Goal: Feedback & Contribution: Submit feedback/report problem

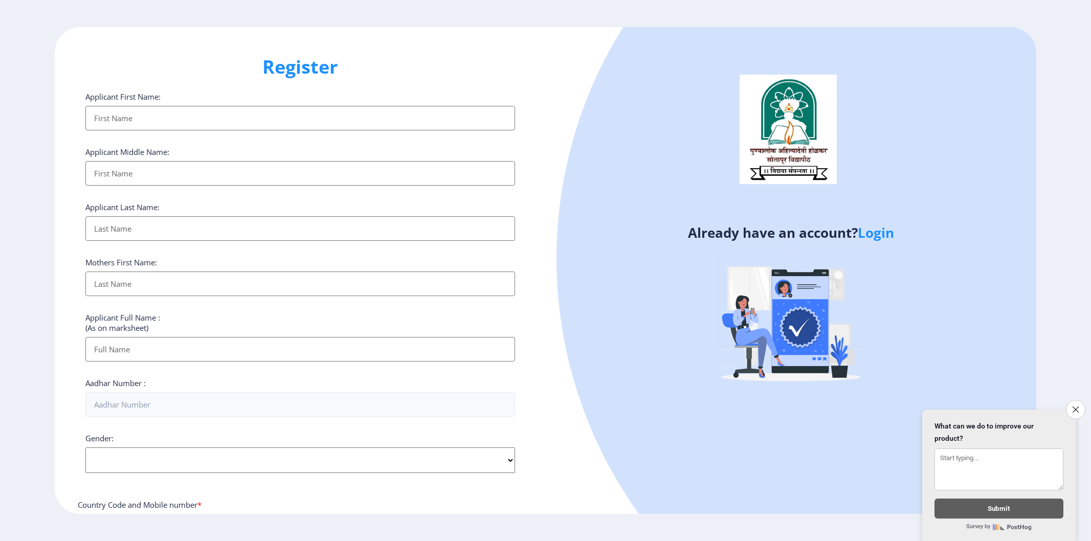
select select
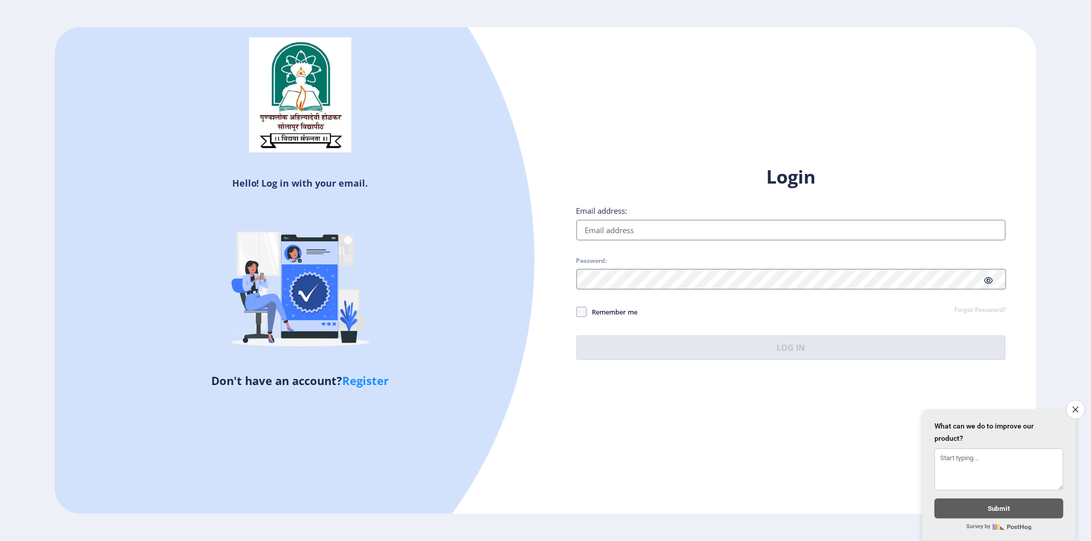
type input "[EMAIL_ADDRESS][DOMAIN_NAME]"
click at [990, 281] on icon at bounding box center [988, 281] width 9 height 8
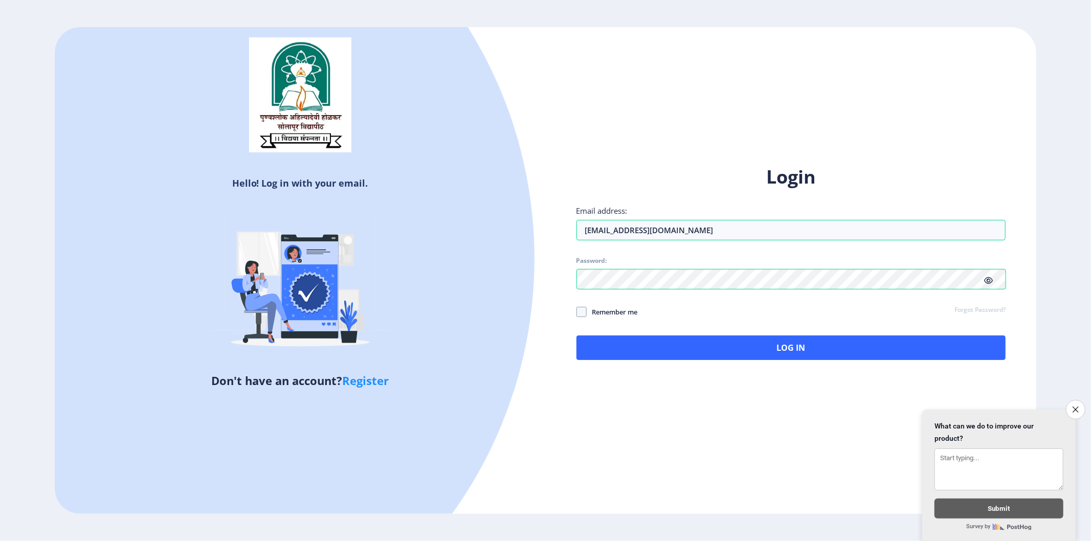
drag, startPoint x: 1075, startPoint y: 402, endPoint x: 1050, endPoint y: 403, distance: 25.6
click at [1075, 407] on icon "Close survey" at bounding box center [1076, 410] width 6 height 6
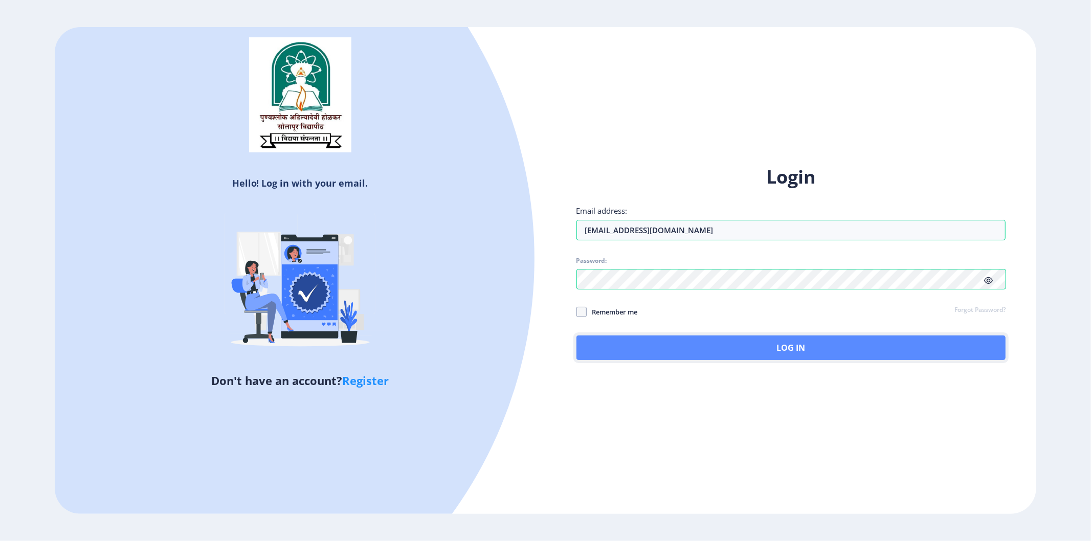
click at [780, 351] on button "Log In" at bounding box center [792, 348] width 430 height 25
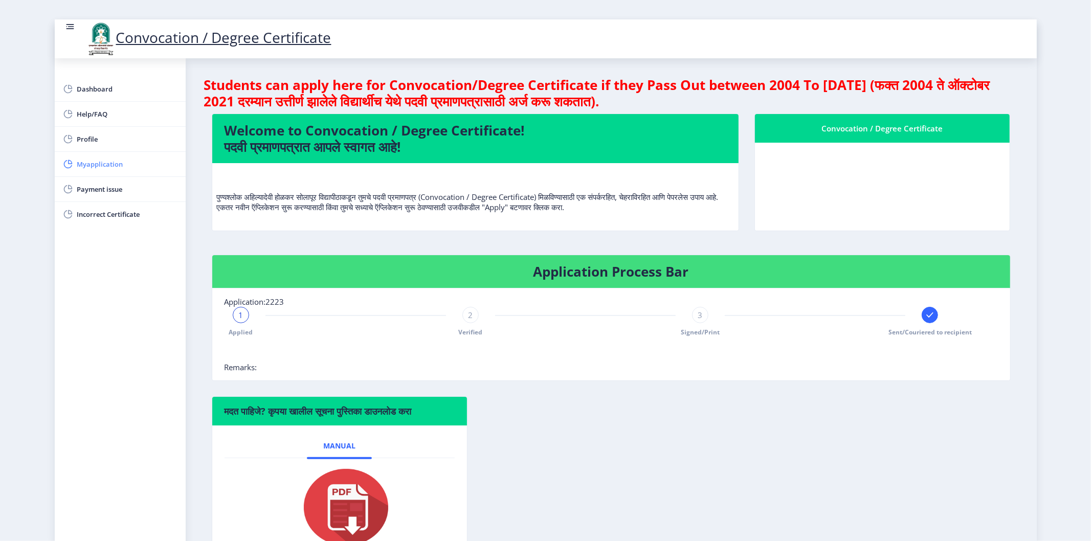
click at [99, 168] on span "Myapplication" at bounding box center [127, 164] width 100 height 12
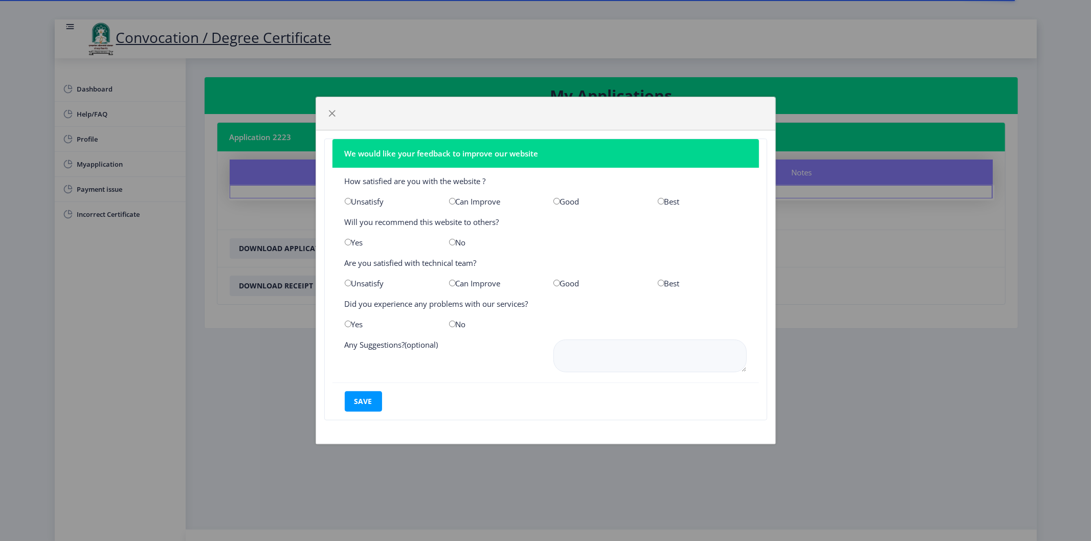
click at [451, 201] on input "radio" at bounding box center [452, 201] width 7 height 7
radio input "true"
click at [350, 243] on input "radio" at bounding box center [348, 242] width 7 height 7
radio input "true"
click at [349, 284] on input "radio" at bounding box center [348, 283] width 7 height 7
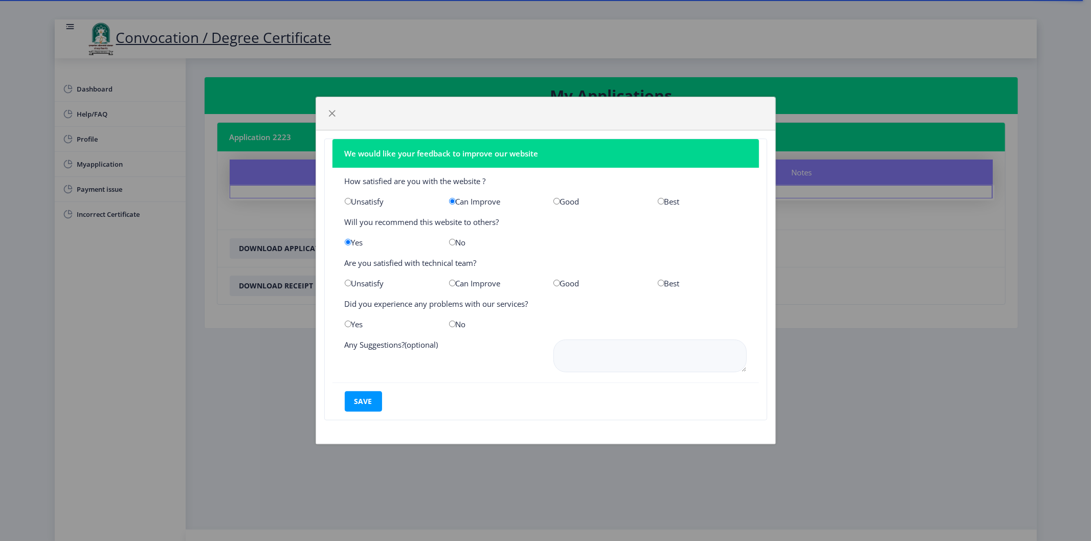
radio input "true"
click at [452, 325] on input "radio" at bounding box center [452, 324] width 7 height 7
radio input "true"
click at [349, 324] on input "radio" at bounding box center [348, 324] width 7 height 7
radio input "true"
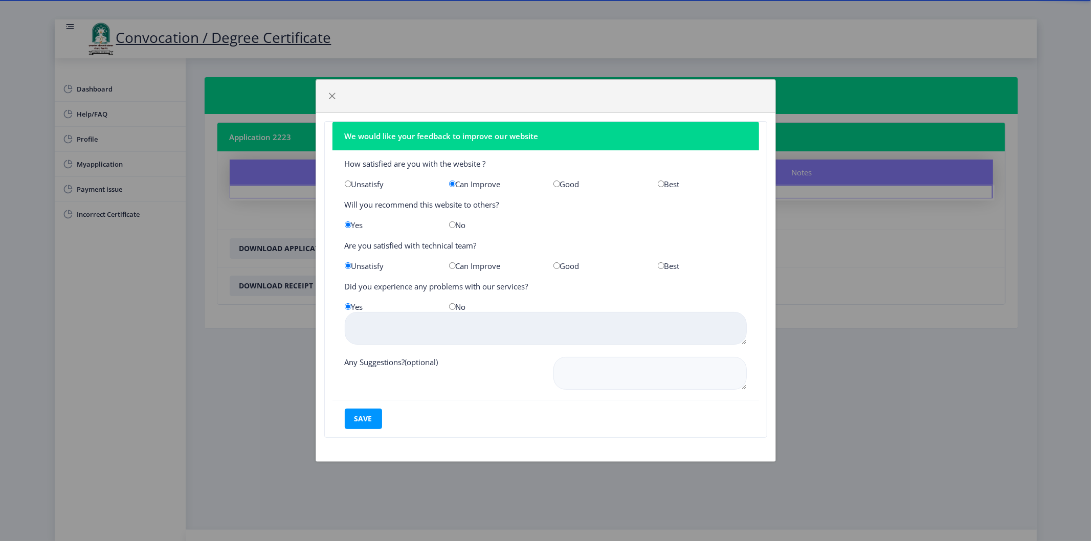
click at [386, 327] on textarea at bounding box center [546, 328] width 402 height 33
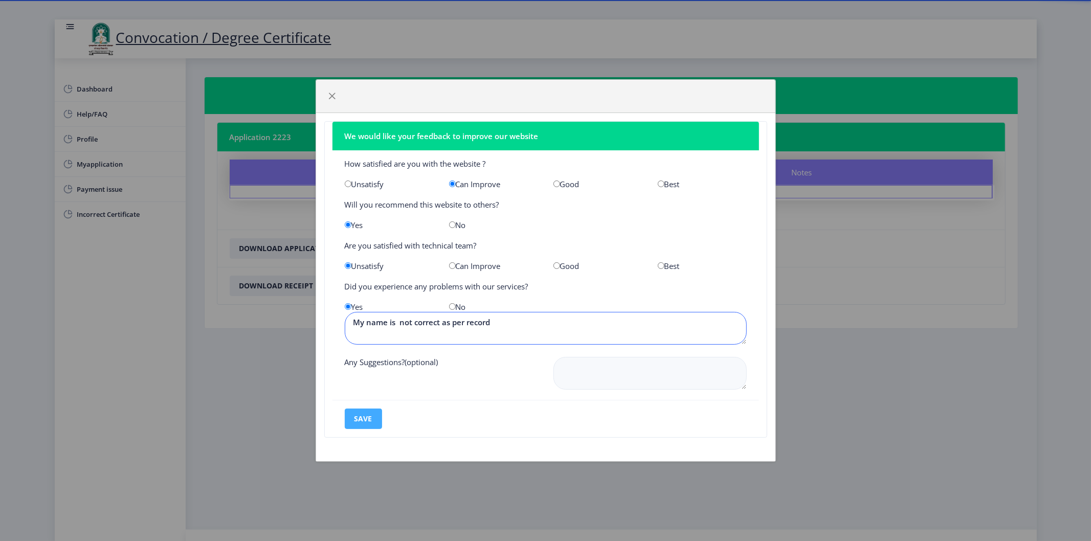
type textarea "My name is not correct as per record"
click at [369, 422] on button "save" at bounding box center [363, 419] width 37 height 20
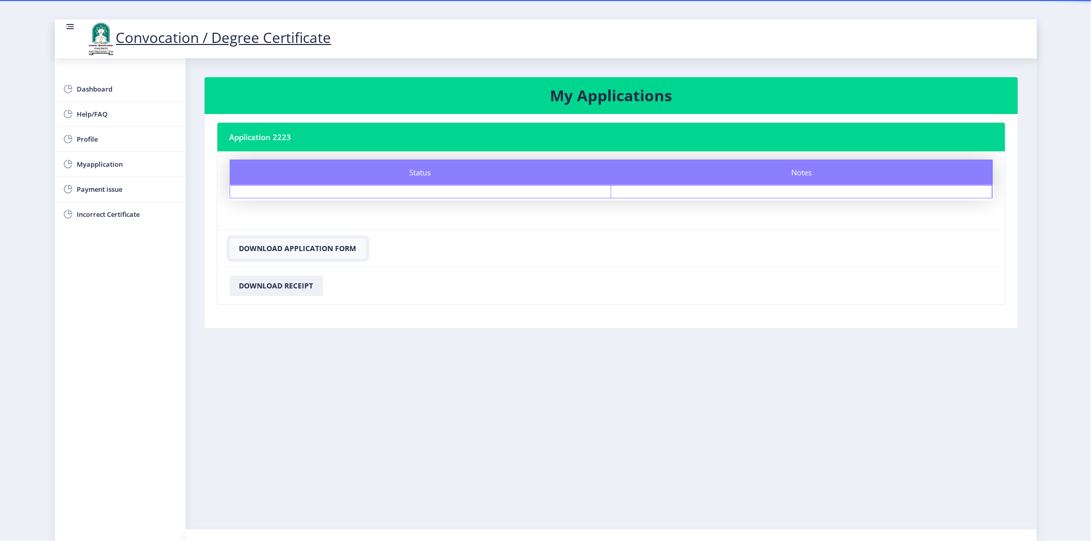
click at [315, 249] on button "Download Application Form" at bounding box center [298, 248] width 137 height 20
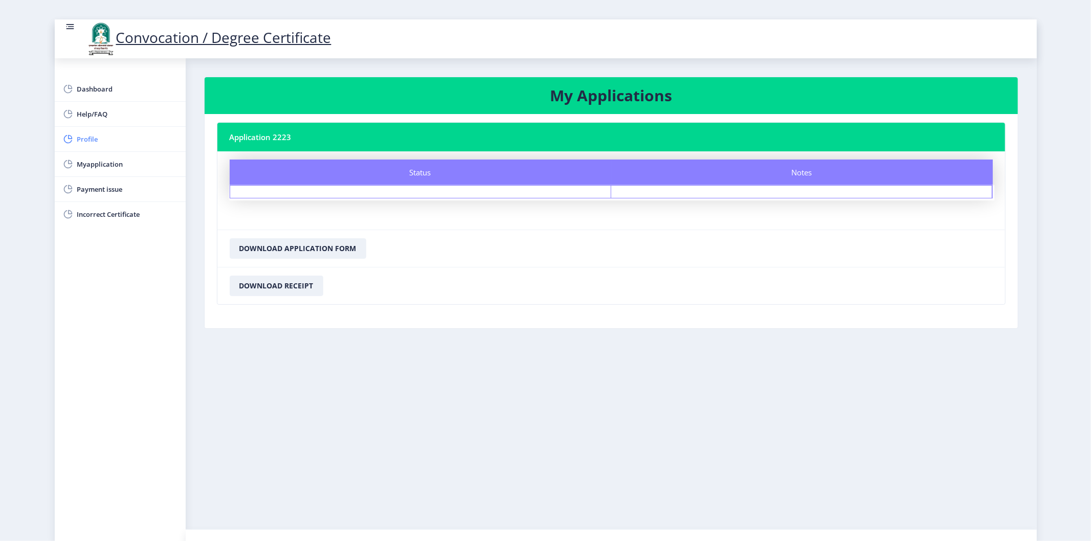
click at [83, 144] on span "Profile" at bounding box center [127, 139] width 100 height 12
select select
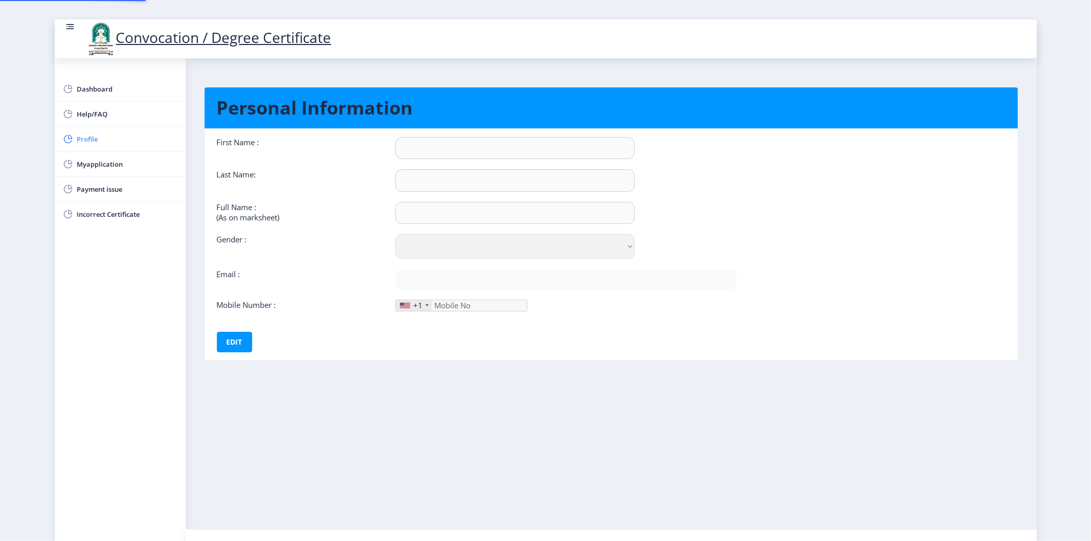
type input "[PERSON_NAME]"
type input "SHAIKH [PERSON_NAME]"
select select "[DEMOGRAPHIC_DATA]"
type input "[EMAIL_ADDRESS][DOMAIN_NAME]"
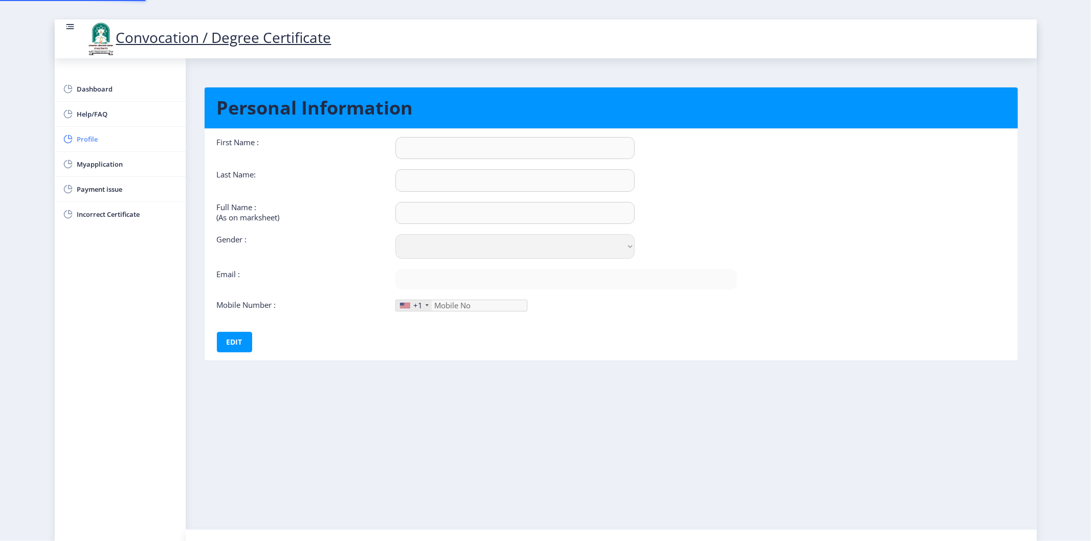
type input "9922276778"
click at [215, 216] on div "Full Name : (As on marksheet)" at bounding box center [298, 213] width 179 height 22
click at [415, 302] on div "+1" at bounding box center [417, 305] width 9 height 10
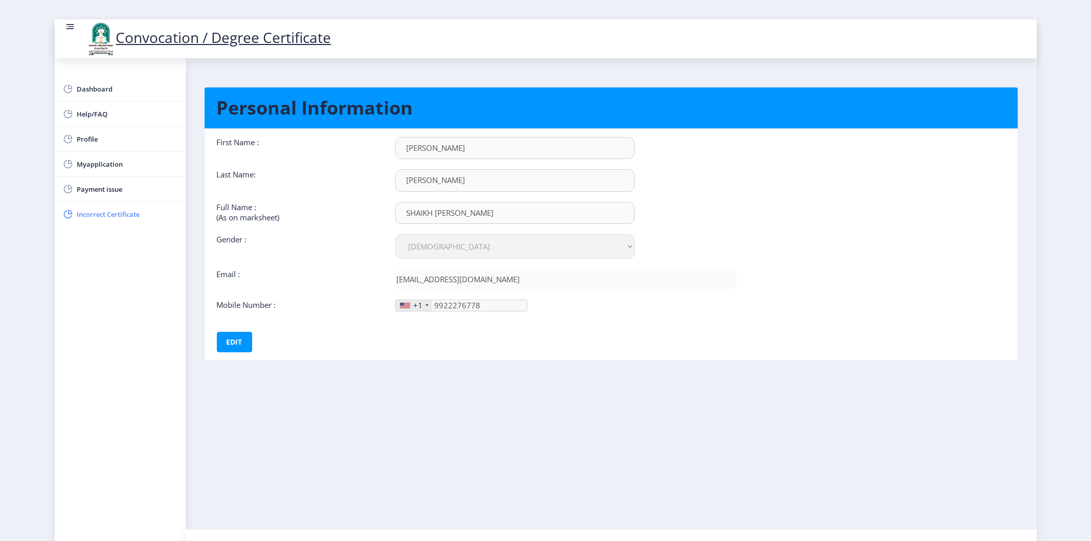
click at [92, 213] on span "Incorrect Certificate" at bounding box center [127, 214] width 100 height 12
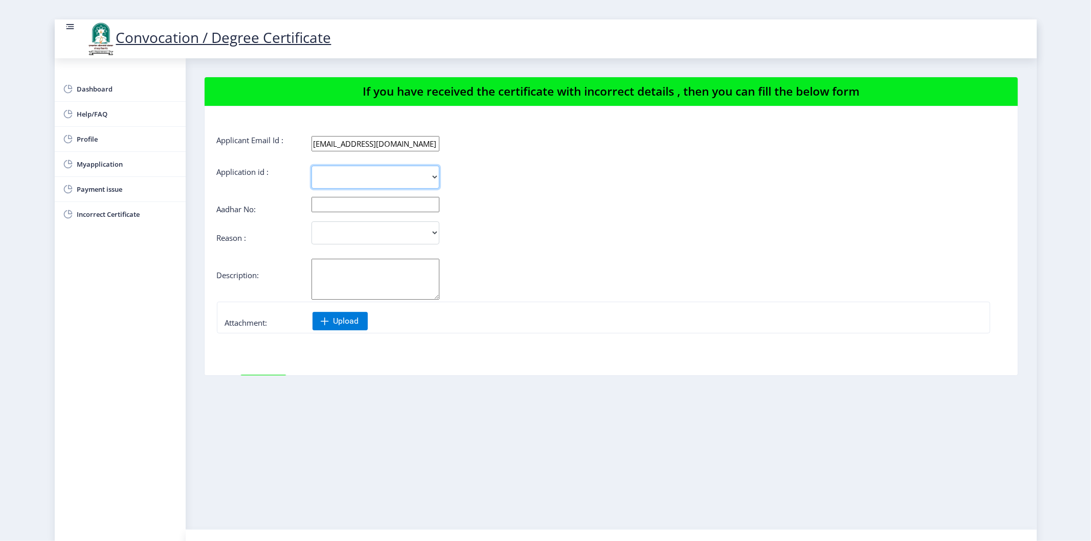
click at [431, 180] on select "2223" at bounding box center [376, 177] width 128 height 23
select select "2223"
click at [312, 166] on select "2223" at bounding box center [376, 177] width 128 height 23
click at [347, 206] on input "text" at bounding box center [376, 204] width 128 height 15
click at [353, 227] on select "Incorrect Course Name Incorrect Name/ Fathers Name Others" at bounding box center [376, 233] width 128 height 23
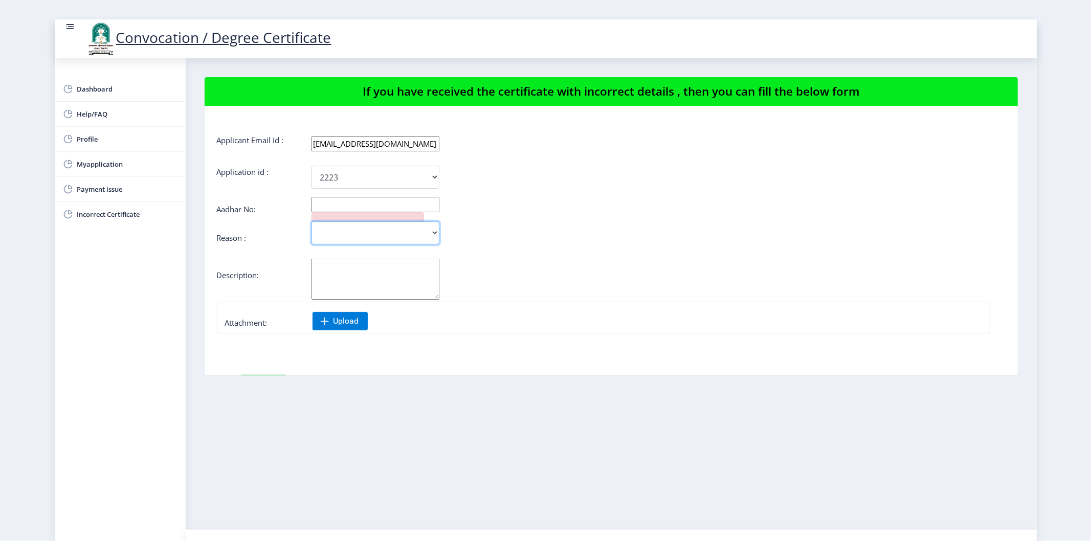
select select "Incorrect Name/ Fathers Name"
click at [312, 222] on select "Incorrect Course Name Incorrect Name/ Fathers Name Others" at bounding box center [376, 233] width 128 height 23
click at [343, 277] on textarea "Aadhar No:" at bounding box center [376, 279] width 128 height 41
click at [338, 203] on input "text" at bounding box center [376, 204] width 128 height 15
type input "663859296323"
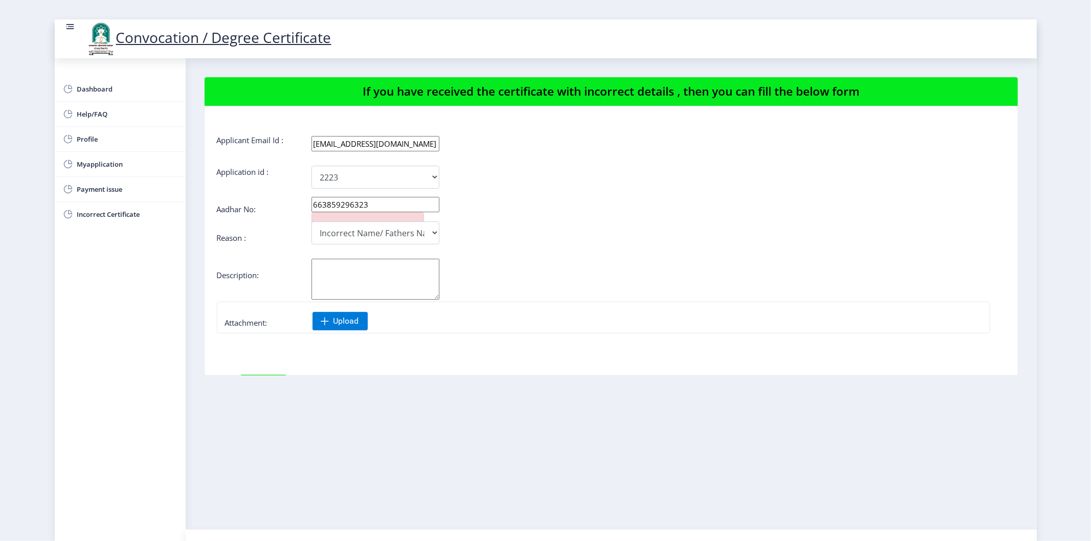
click at [354, 275] on textarea "Aadhar No:" at bounding box center [376, 279] width 128 height 41
click at [336, 320] on span "Upload" at bounding box center [347, 321] width 26 height 10
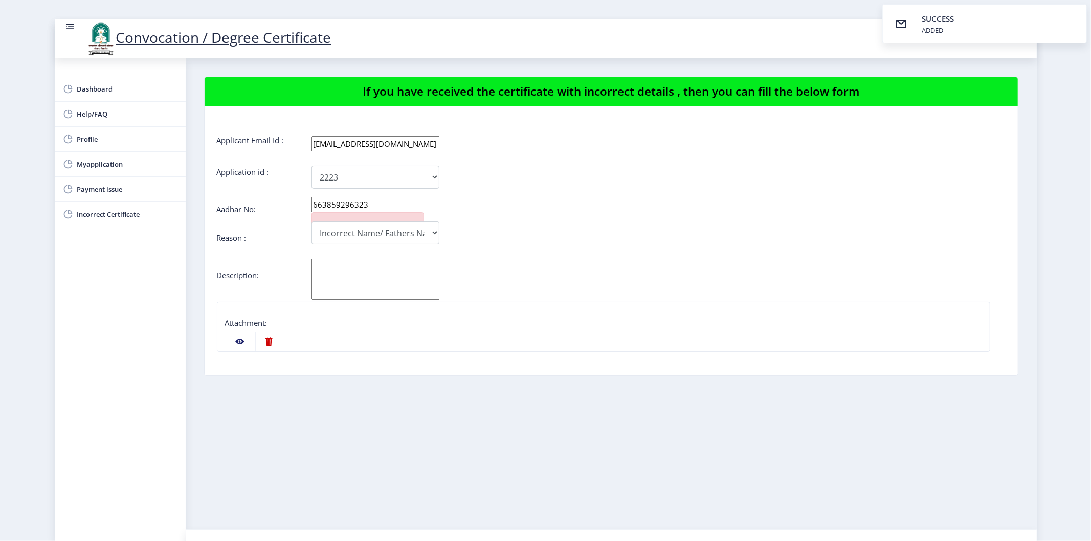
click at [371, 281] on textarea "Aadhar No:" at bounding box center [376, 279] width 128 height 41
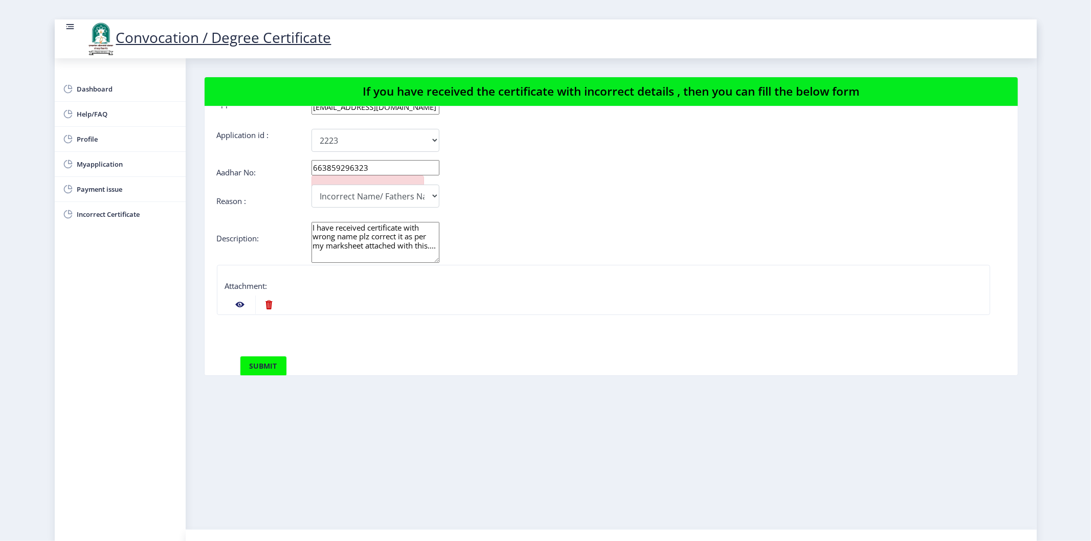
scroll to position [57, 0]
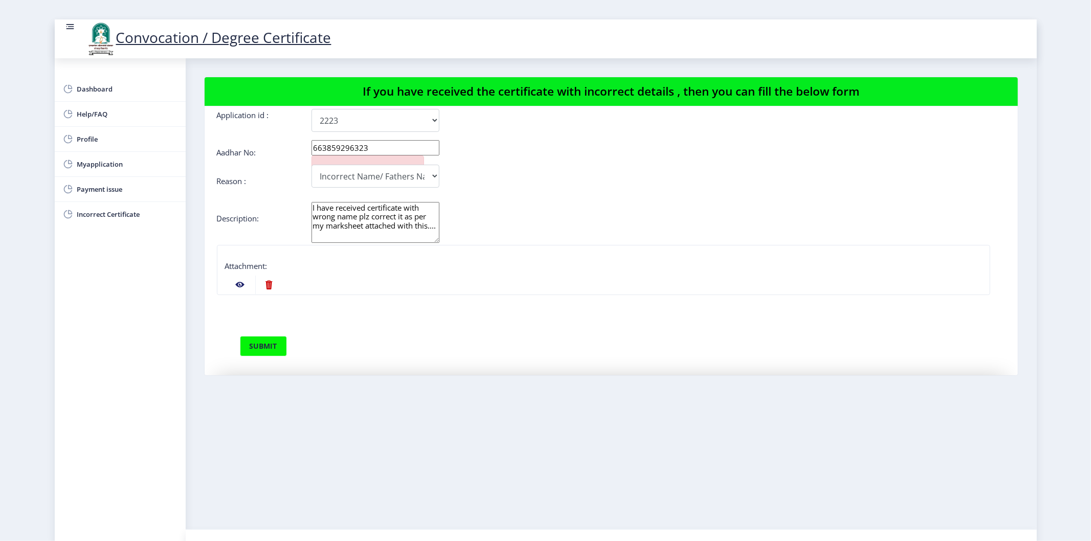
type textarea "I have received certificate with wrong name plz correct it as per my marksheet …"
click at [263, 340] on button "submit" at bounding box center [263, 346] width 47 height 20
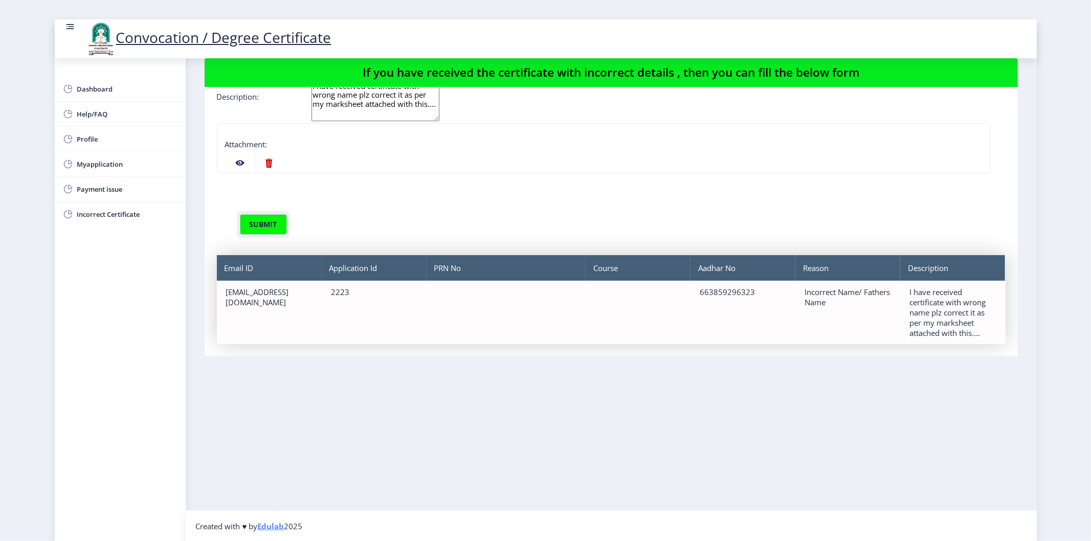
scroll to position [179, 0]
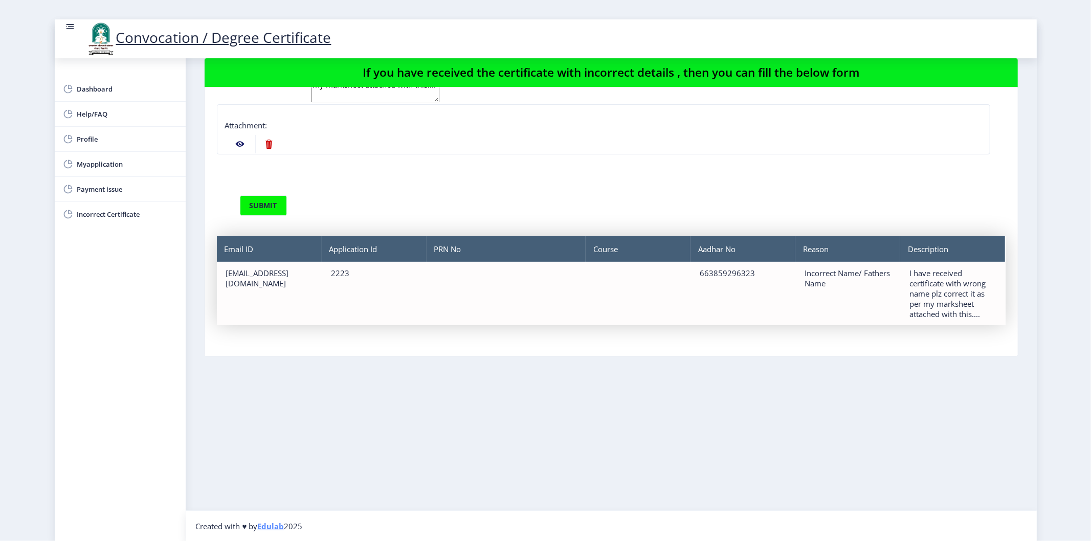
click at [639, 287] on div "Course" at bounding box center [638, 293] width 105 height 63
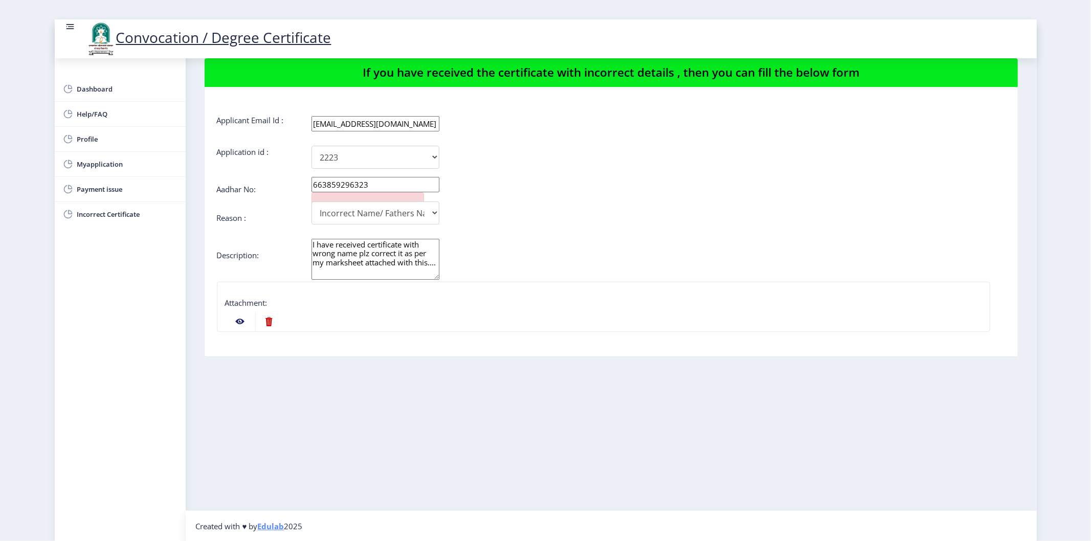
scroll to position [0, 0]
click at [99, 89] on span "Dashboard" at bounding box center [127, 89] width 100 height 12
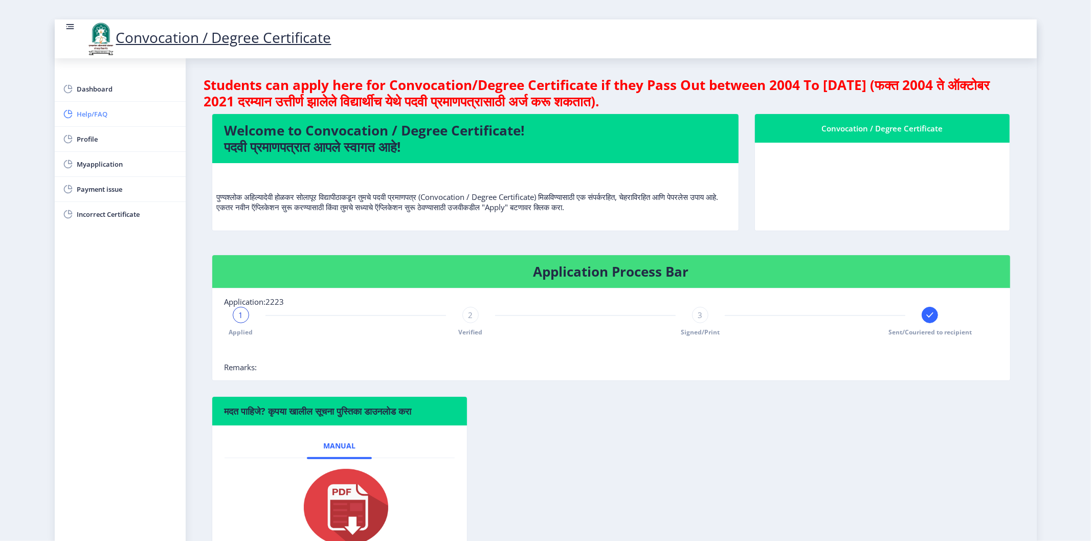
click at [84, 113] on span "Help/FAQ" at bounding box center [127, 114] width 100 height 12
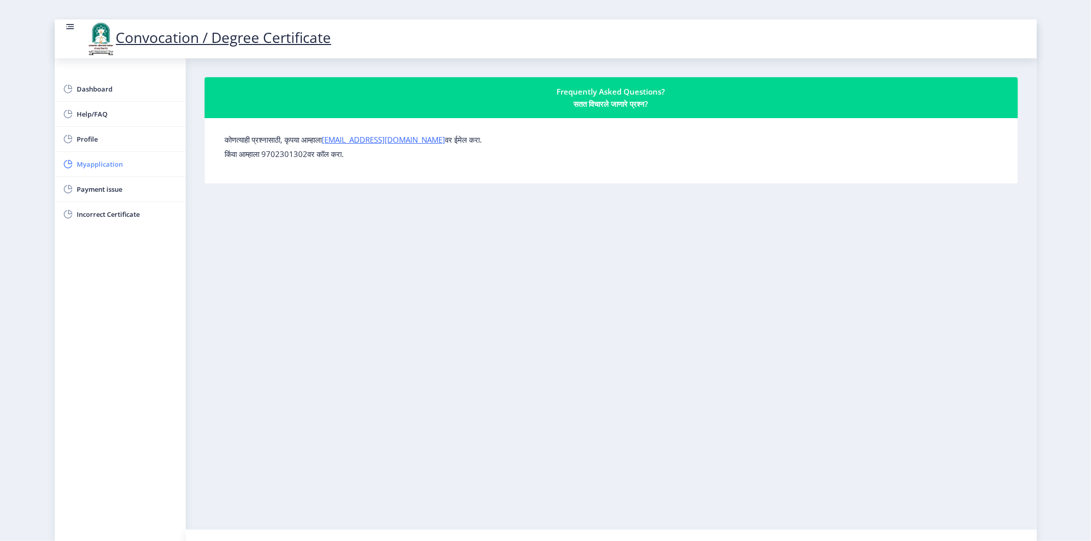
click at [83, 163] on span "Myapplication" at bounding box center [127, 164] width 100 height 12
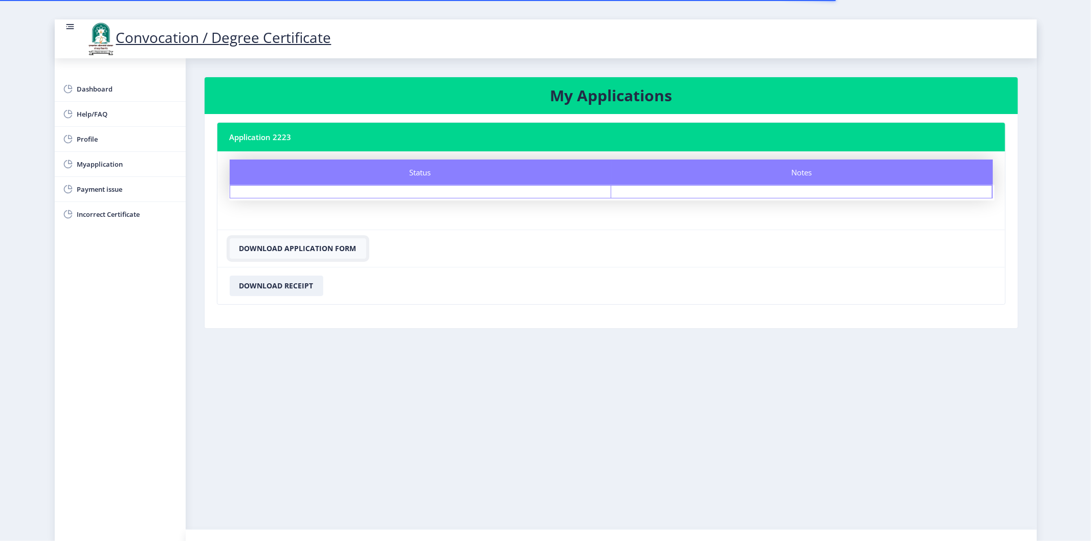
click at [283, 256] on button "Download Application Form" at bounding box center [298, 248] width 137 height 20
click at [89, 140] on span "Profile" at bounding box center [127, 139] width 100 height 12
select select
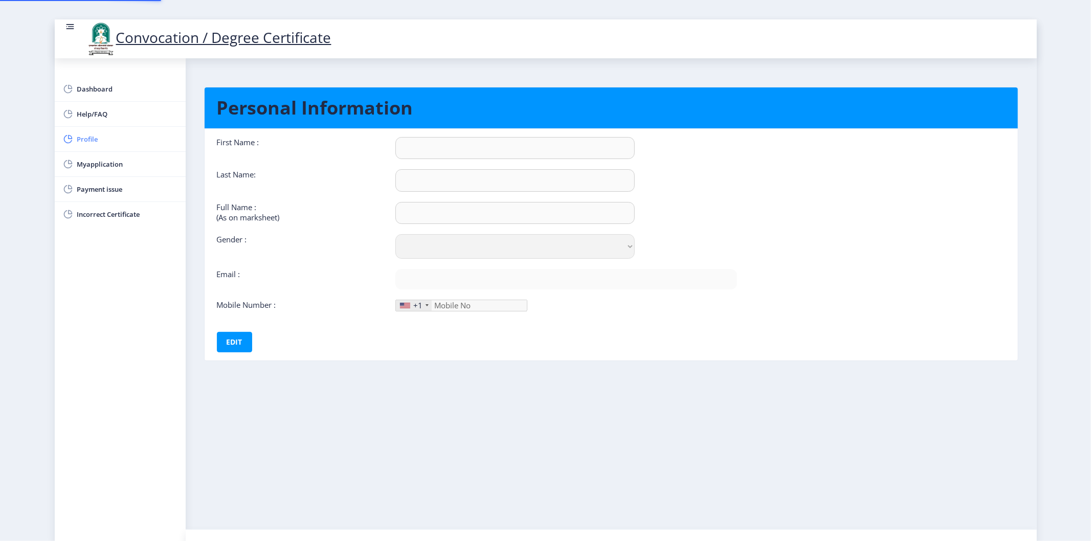
type input "[PERSON_NAME]"
type input "SHAIKH [PERSON_NAME]"
select select "[DEMOGRAPHIC_DATA]"
type input "[EMAIL_ADDRESS][DOMAIN_NAME]"
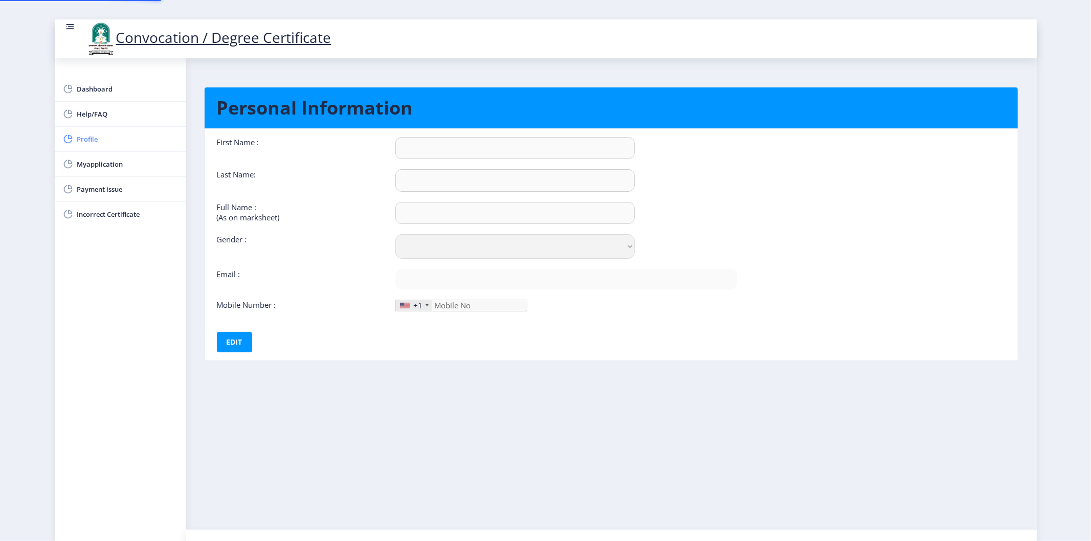
type input "9922276778"
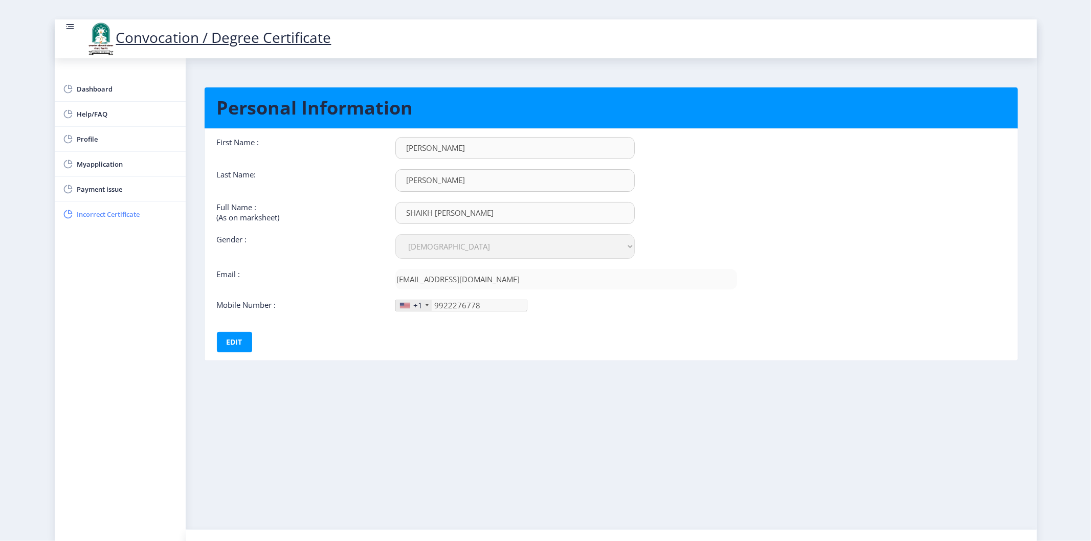
click at [119, 219] on span "Incorrect Certificate" at bounding box center [127, 214] width 100 height 12
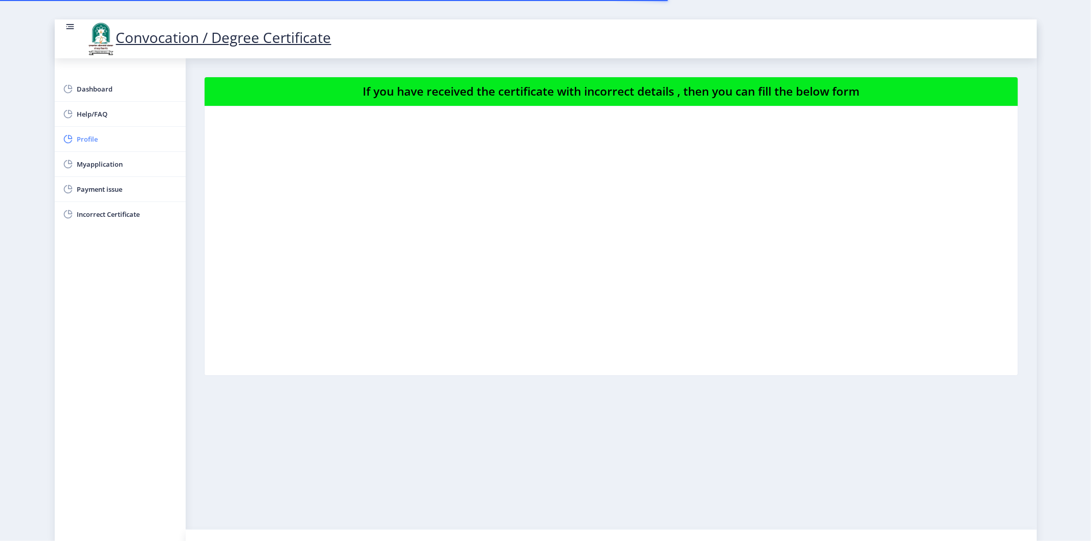
click at [91, 141] on span "Profile" at bounding box center [127, 139] width 100 height 12
select select
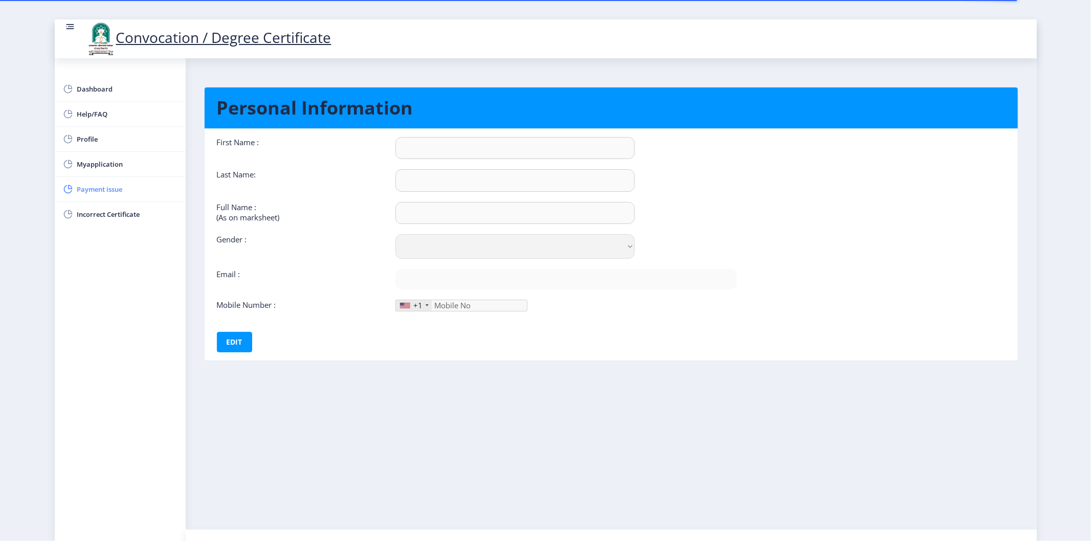
type input "[PERSON_NAME]"
type input "SHAIKH [PERSON_NAME]"
select select "[DEMOGRAPHIC_DATA]"
type input "[EMAIL_ADDRESS][DOMAIN_NAME]"
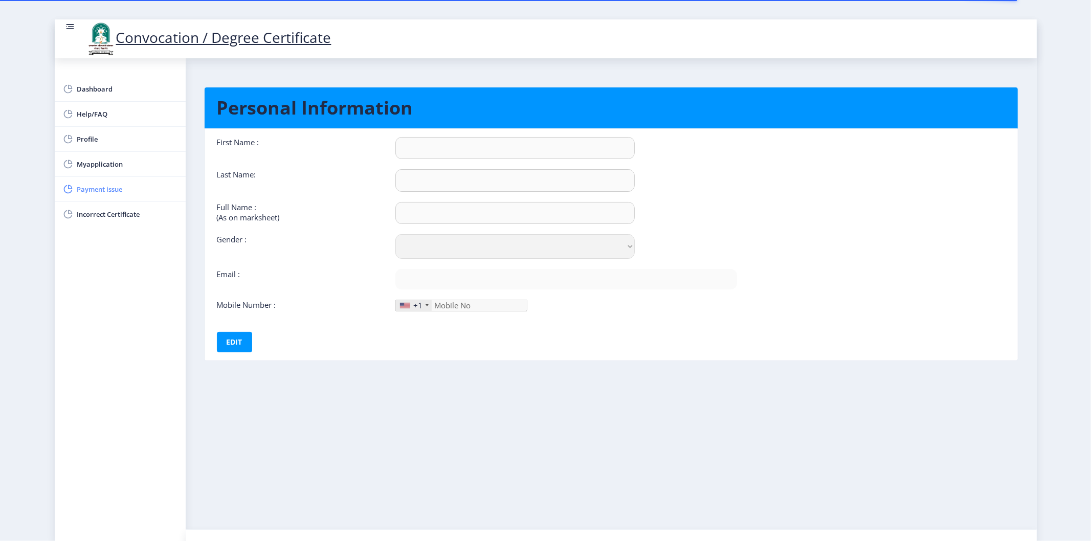
type input "9922276778"
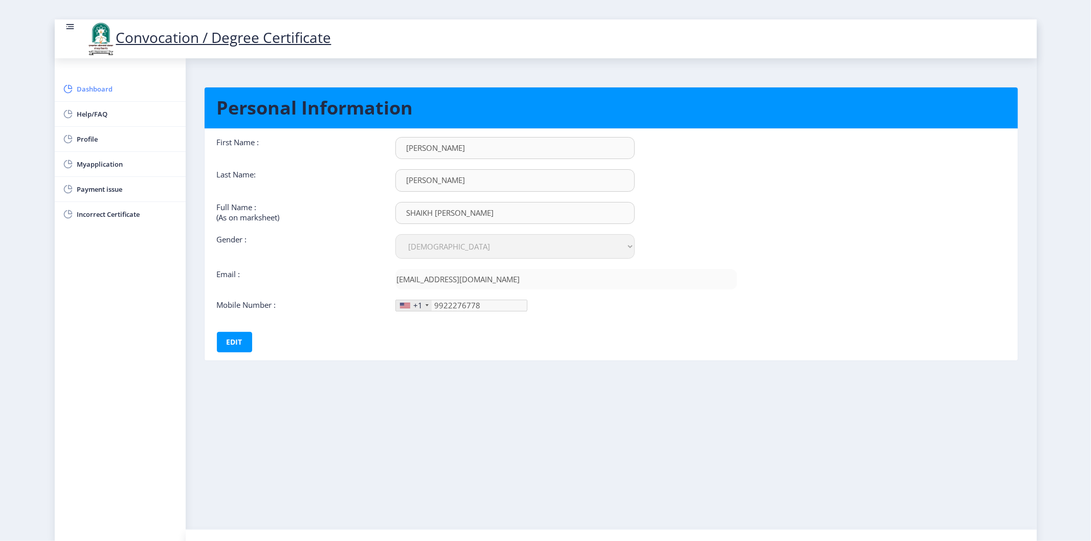
click at [89, 91] on span "Dashboard" at bounding box center [127, 89] width 100 height 12
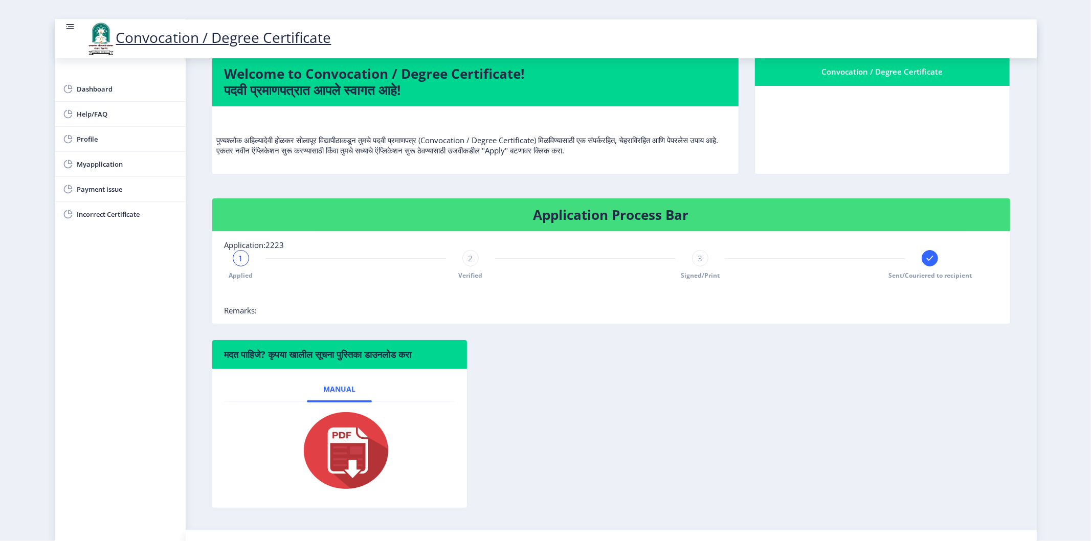
scroll to position [77, 0]
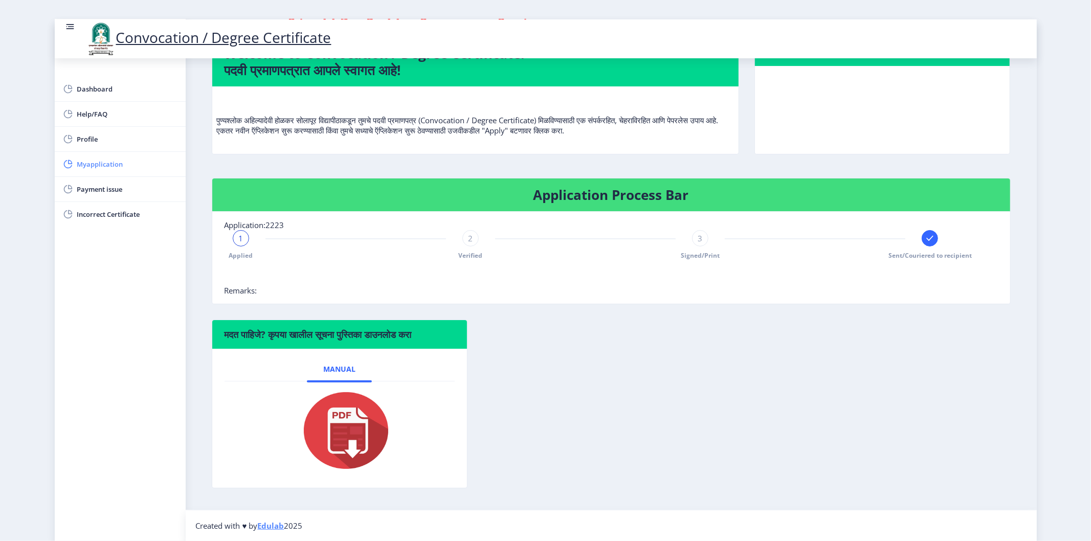
click at [91, 166] on span "Myapplication" at bounding box center [127, 164] width 100 height 12
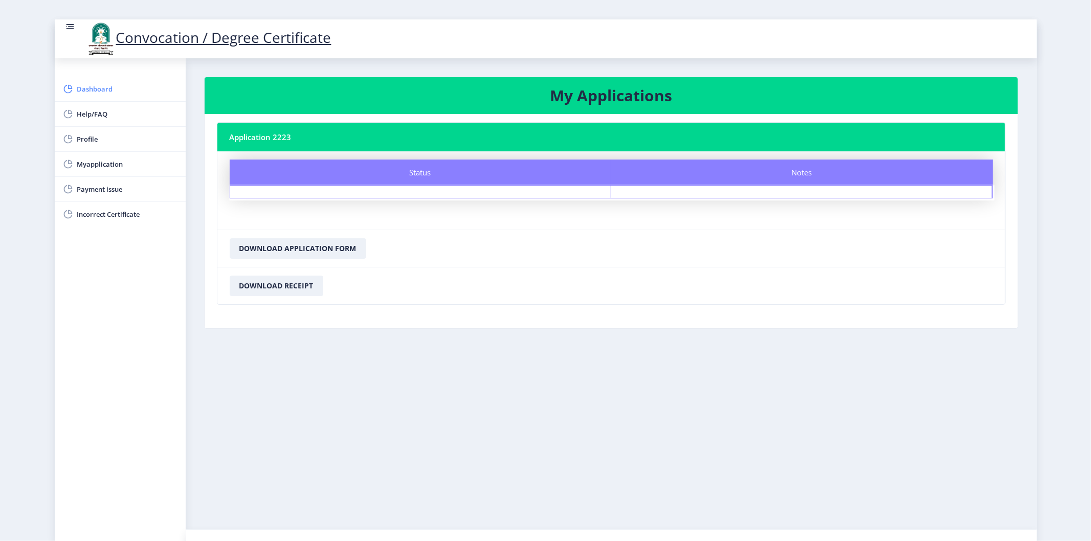
click at [85, 87] on span "Dashboard" at bounding box center [127, 89] width 100 height 12
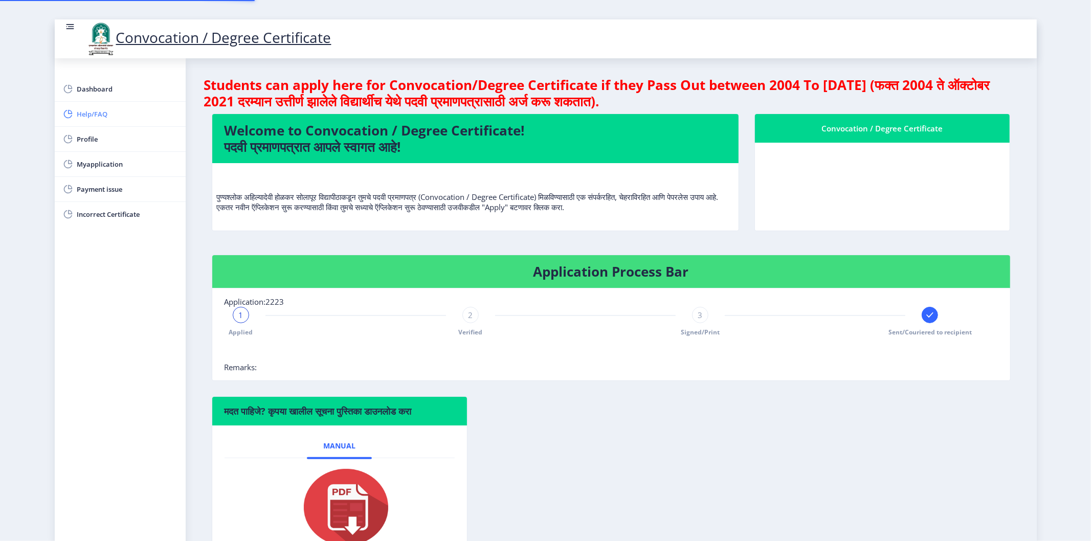
click at [90, 114] on span "Help/FAQ" at bounding box center [127, 114] width 100 height 12
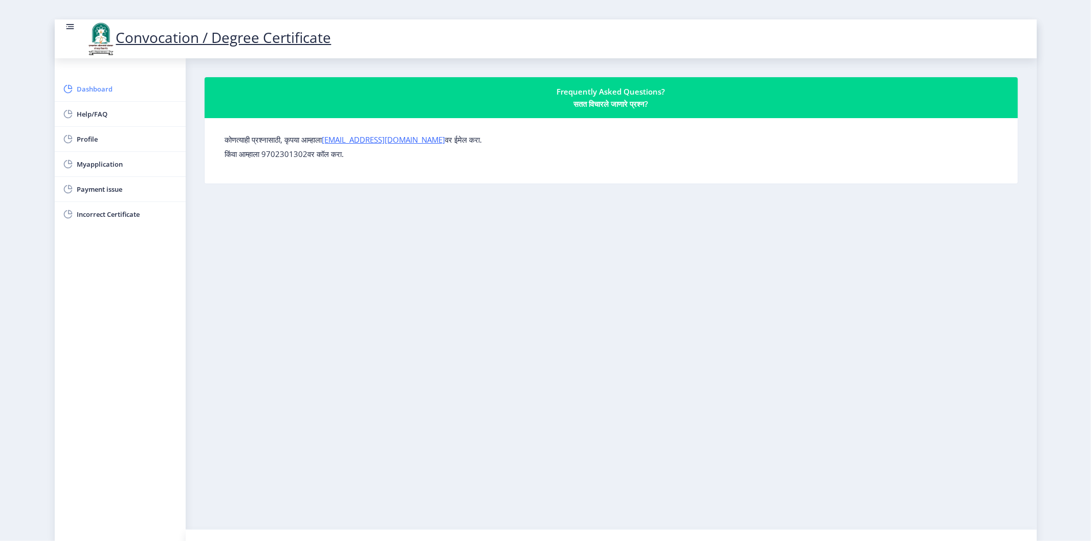
click at [96, 85] on span "Dashboard" at bounding box center [127, 89] width 100 height 12
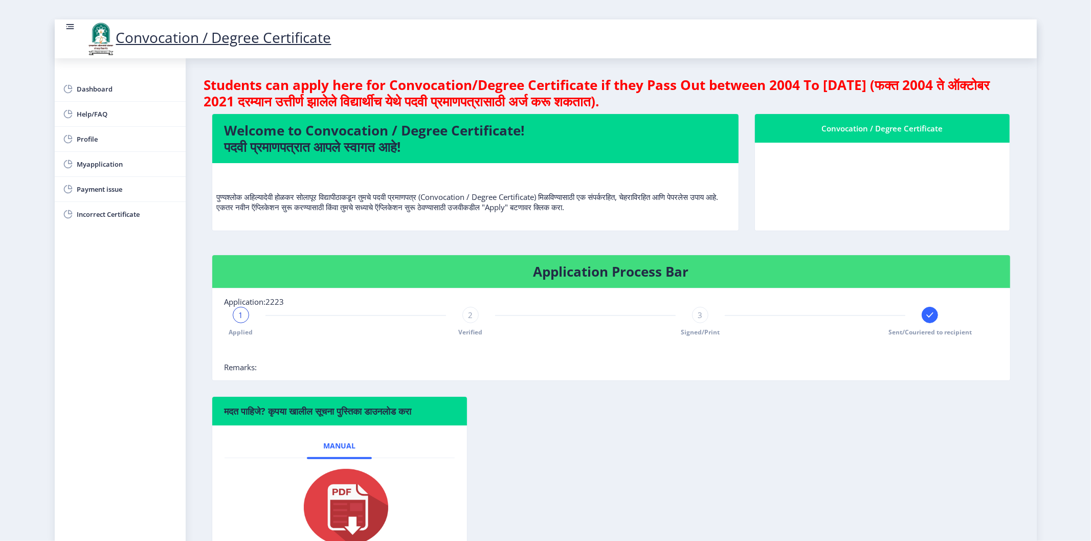
click at [69, 26] on rect at bounding box center [70, 26] width 10 height 10
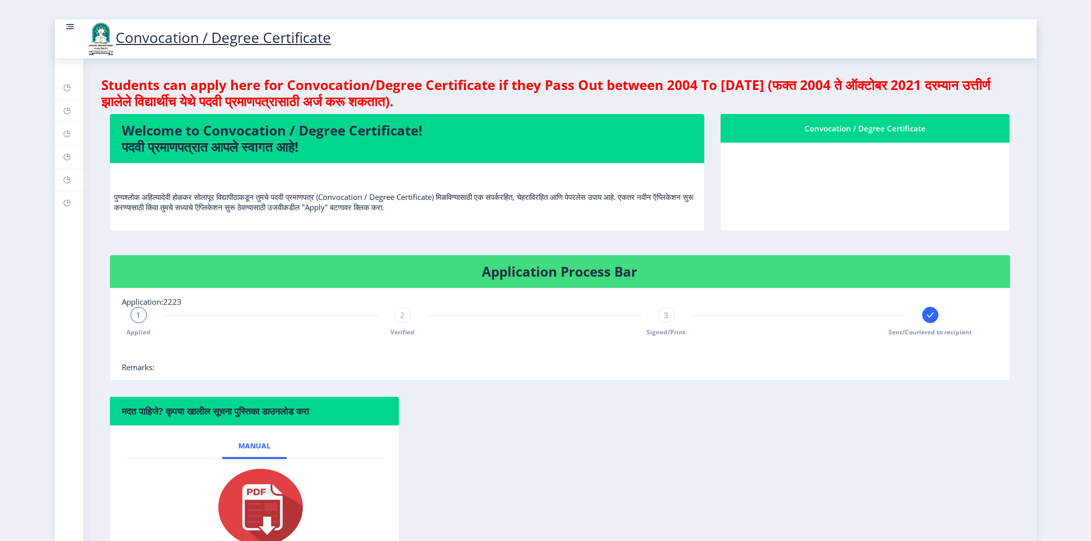
click at [69, 26] on rect at bounding box center [70, 26] width 10 height 10
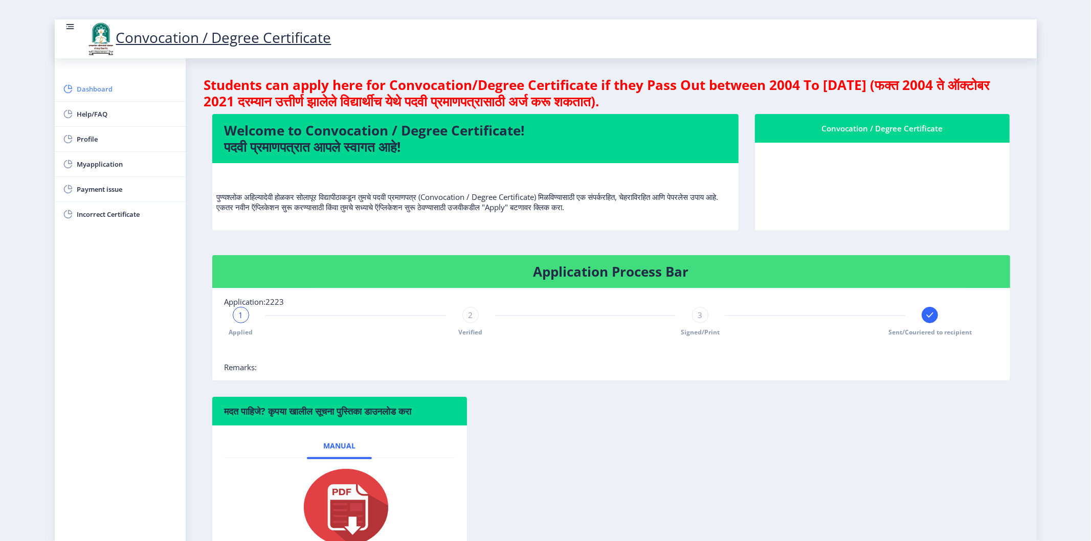
click at [80, 93] on span "Dashboard" at bounding box center [127, 89] width 100 height 12
click at [84, 135] on span "Profile" at bounding box center [127, 139] width 100 height 12
select select
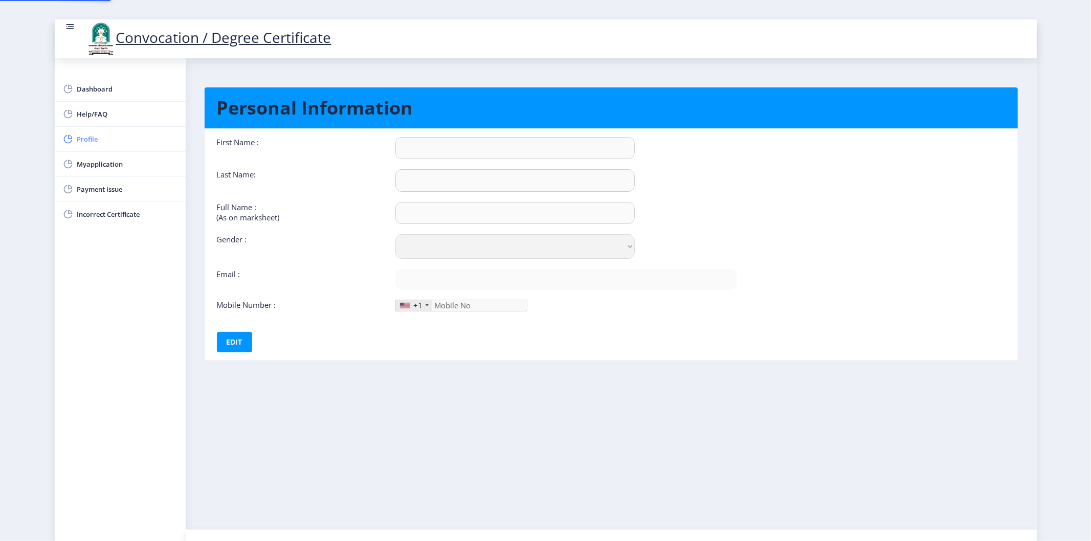
type input "[PERSON_NAME]"
type input "SHAIKH [PERSON_NAME]"
select select "[DEMOGRAPHIC_DATA]"
type input "[EMAIL_ADDRESS][DOMAIN_NAME]"
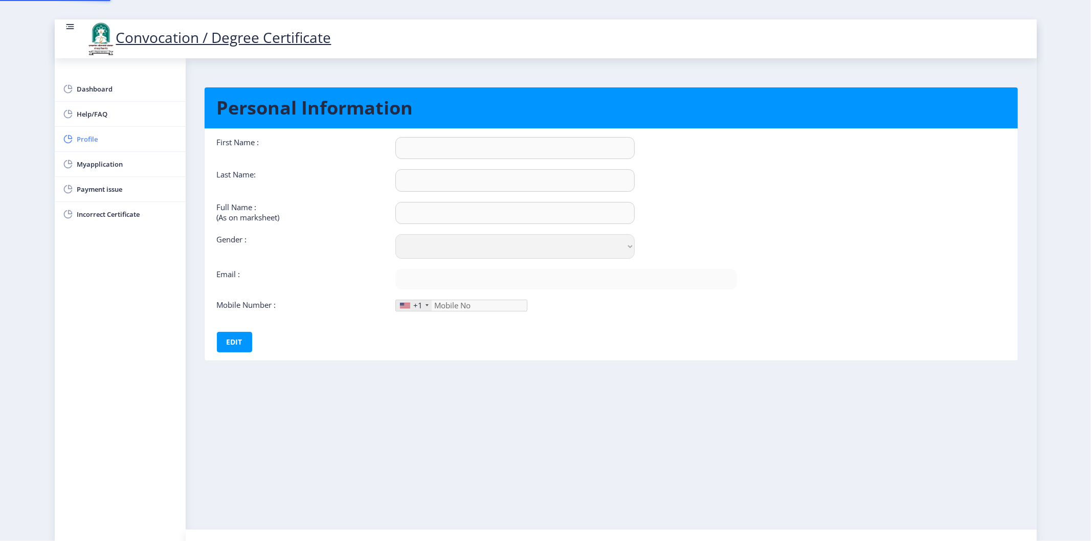
type input "9922276778"
click at [238, 340] on button "Edit" at bounding box center [234, 342] width 35 height 20
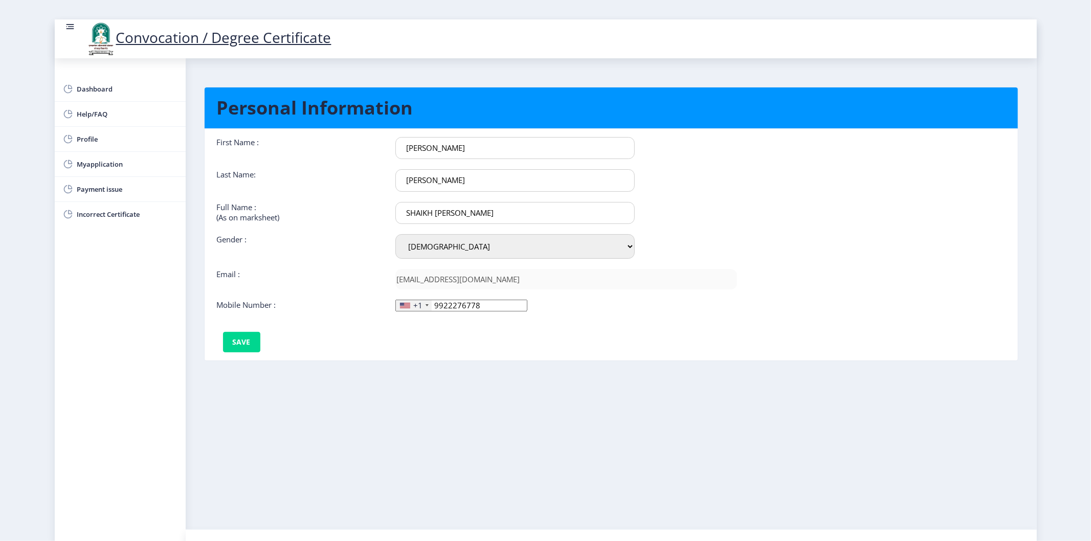
click at [430, 206] on input "SHAIKH [PERSON_NAME]" at bounding box center [514, 213] width 239 height 22
click at [342, 390] on nb-layout-column "Personal Information First Name : [PERSON_NAME] Last Name: [PERSON_NAME] Full N…" at bounding box center [611, 293] width 851 height 471
click at [94, 90] on span "Dashboard" at bounding box center [127, 89] width 100 height 12
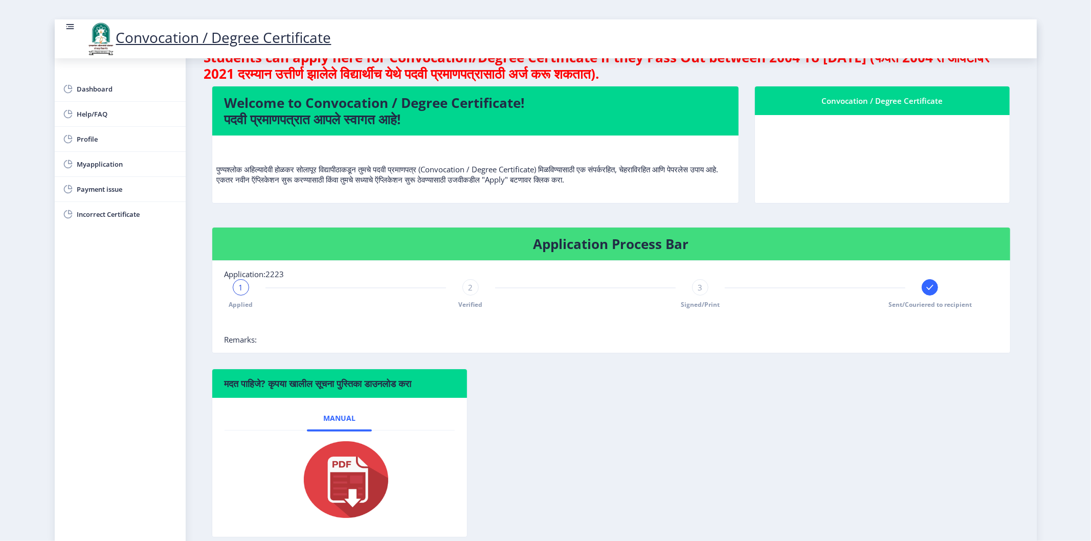
scroll to position [77, 0]
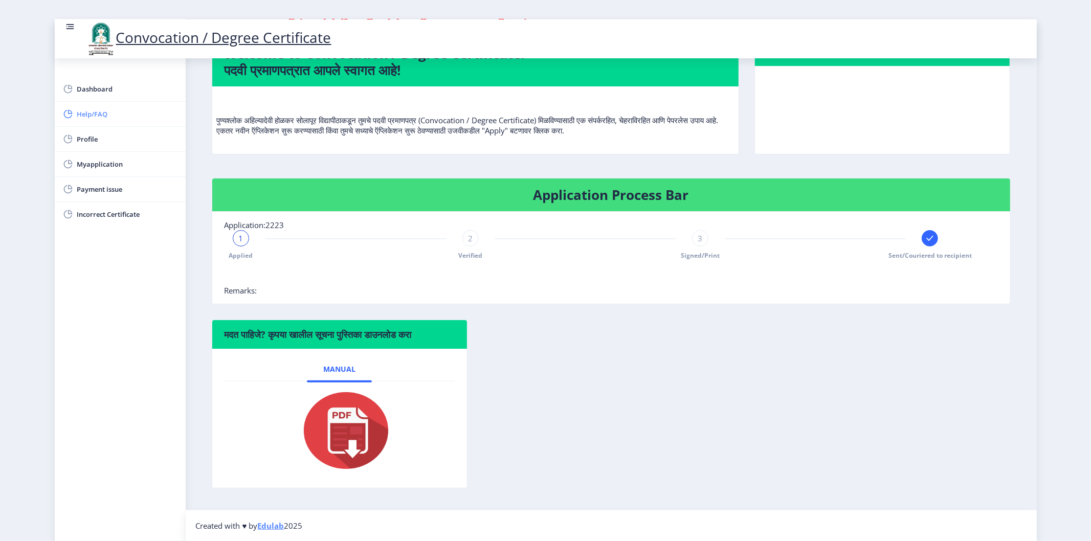
click at [102, 110] on span "Help/FAQ" at bounding box center [127, 114] width 100 height 12
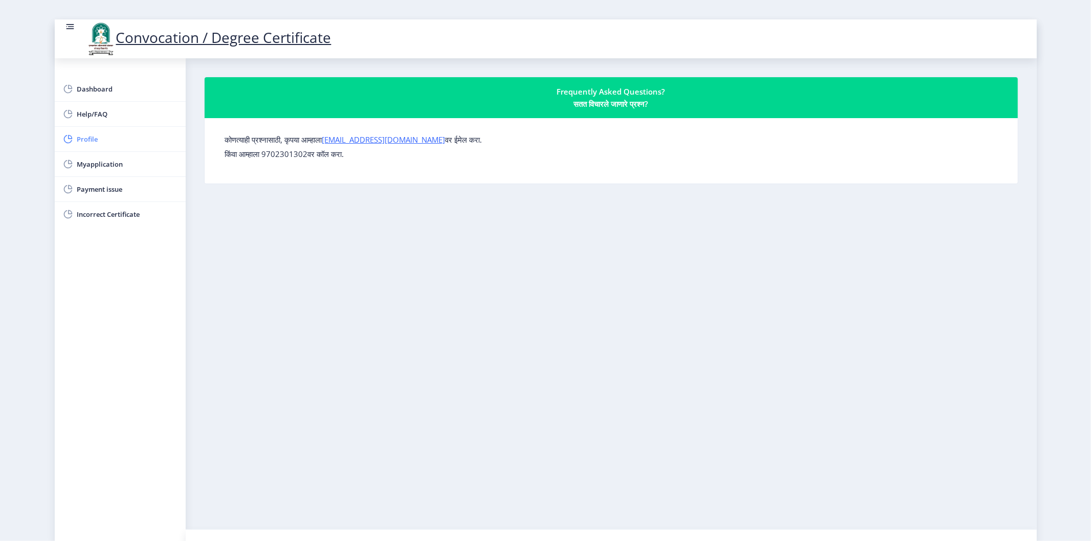
click at [84, 139] on span "Profile" at bounding box center [127, 139] width 100 height 12
select select
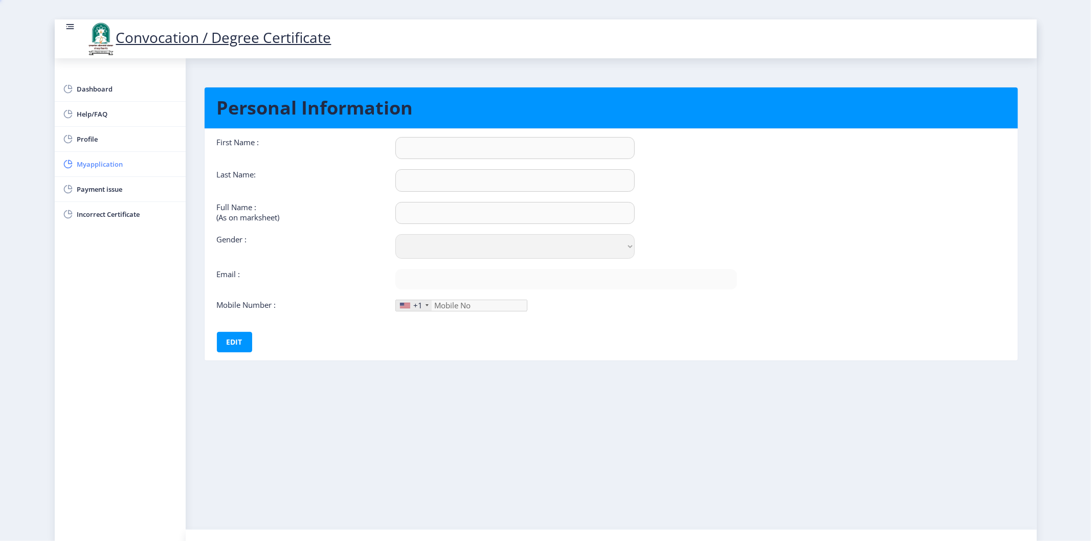
type input "[PERSON_NAME]"
type input "SHAIKH [PERSON_NAME]"
select select "[DEMOGRAPHIC_DATA]"
type input "[EMAIL_ADDRESS][DOMAIN_NAME]"
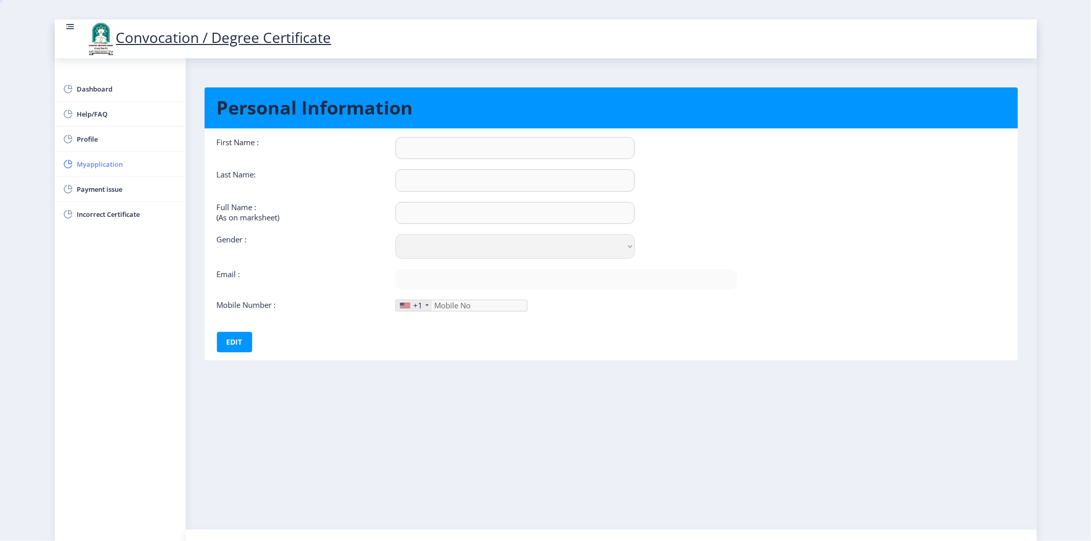
type input "9922276778"
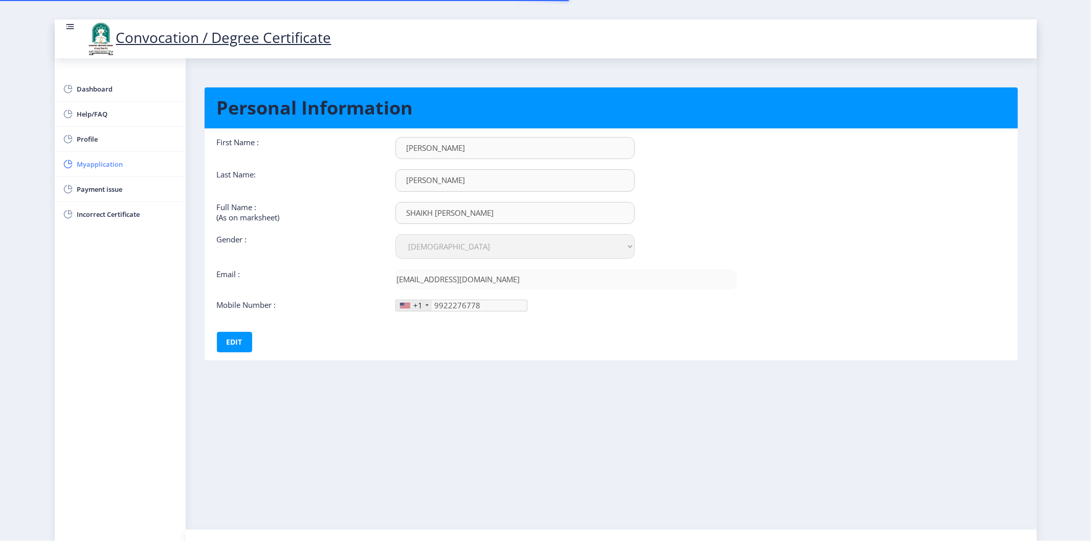
click at [89, 161] on span "Myapplication" at bounding box center [127, 164] width 100 height 12
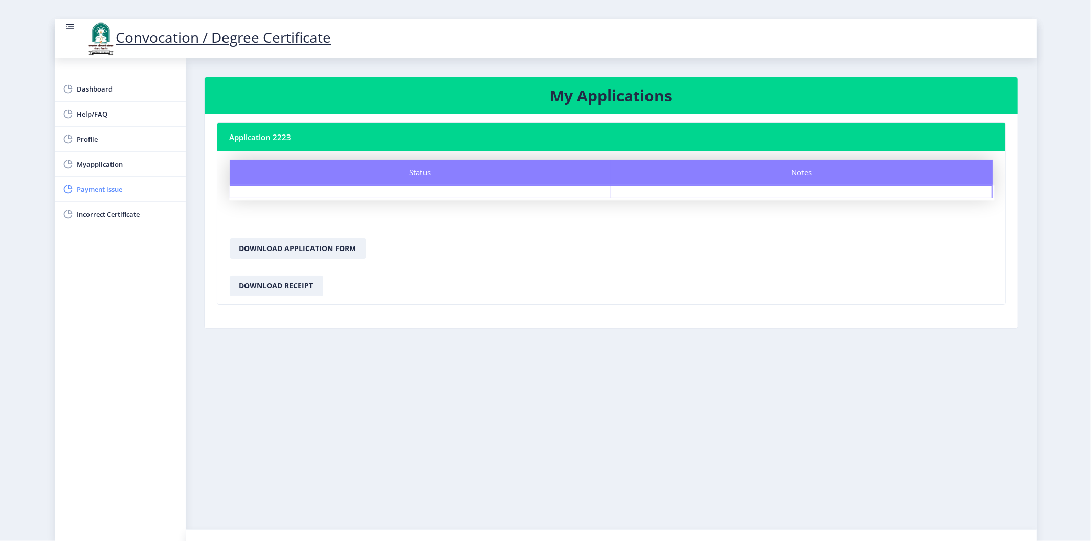
click at [101, 187] on span "Payment issue" at bounding box center [127, 189] width 100 height 12
